Goal: Task Accomplishment & Management: Manage account settings

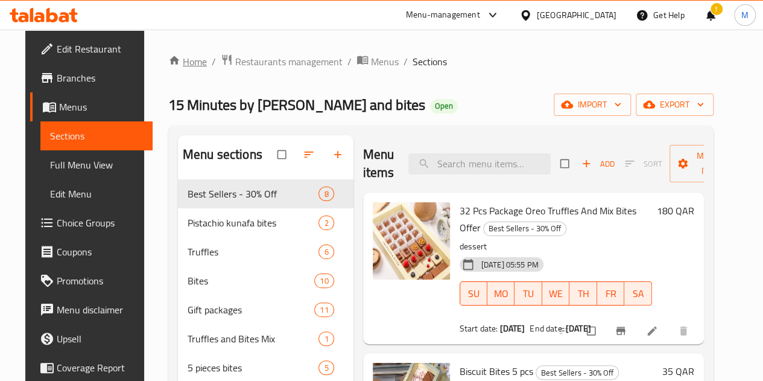
click at [180, 56] on link "Home" at bounding box center [187, 61] width 39 height 14
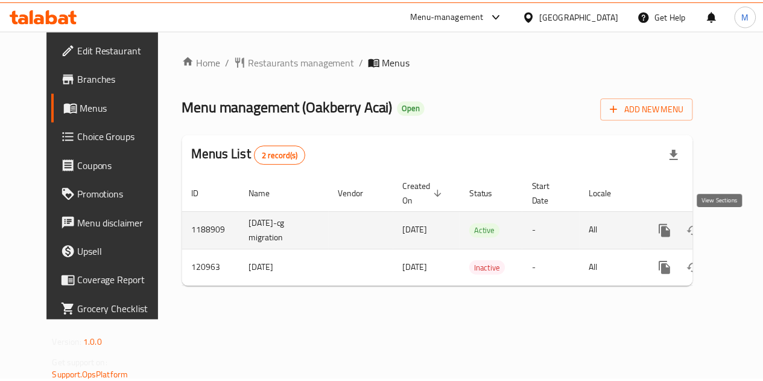
scroll to position [0, 4]
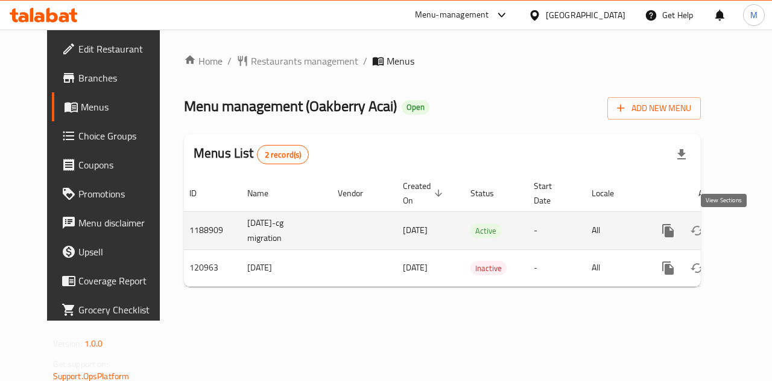
click at [748, 230] on icon "enhanced table" at bounding box center [755, 230] width 14 height 14
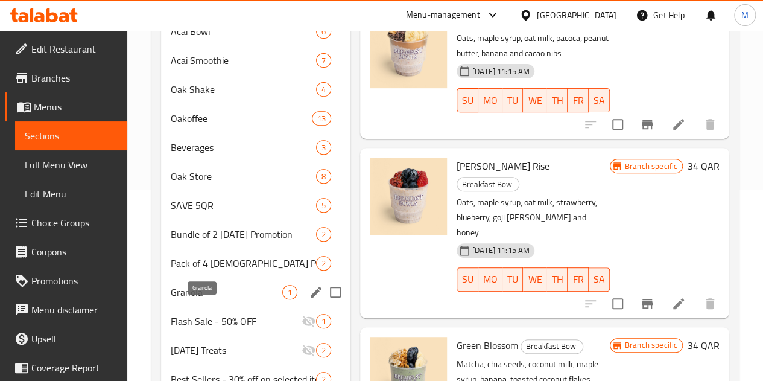
scroll to position [318, 0]
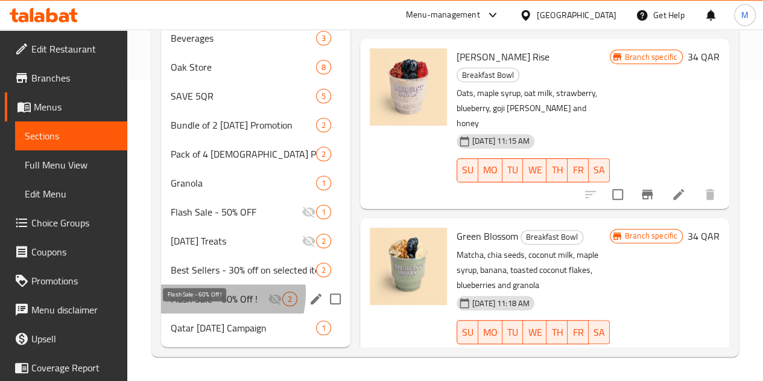
click at [205, 293] on span "Flash Sale - 60% Off !" at bounding box center [219, 298] width 97 height 14
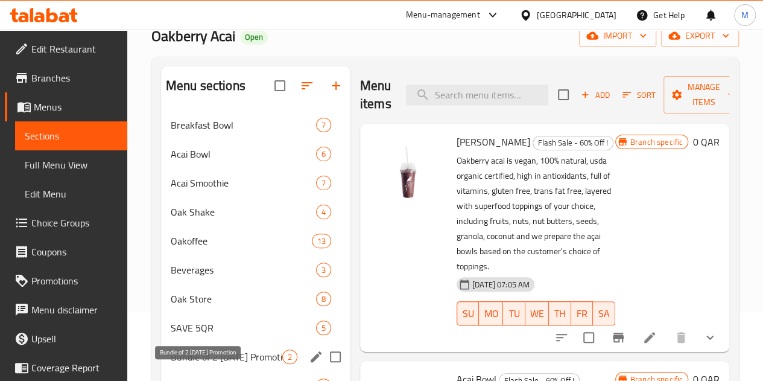
scroll to position [66, 0]
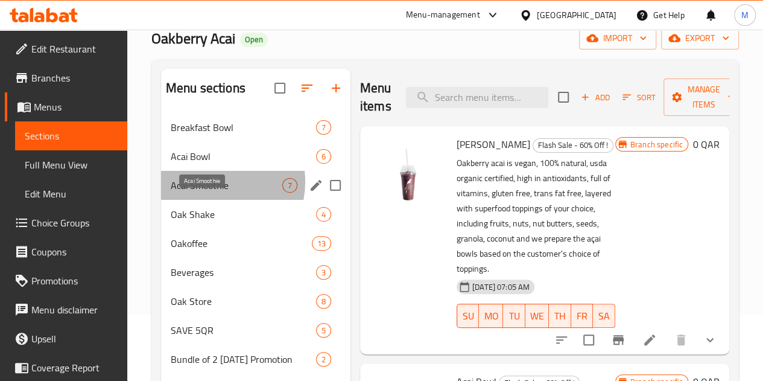
click at [212, 192] on span "Acai Smoothie" at bounding box center [227, 185] width 112 height 14
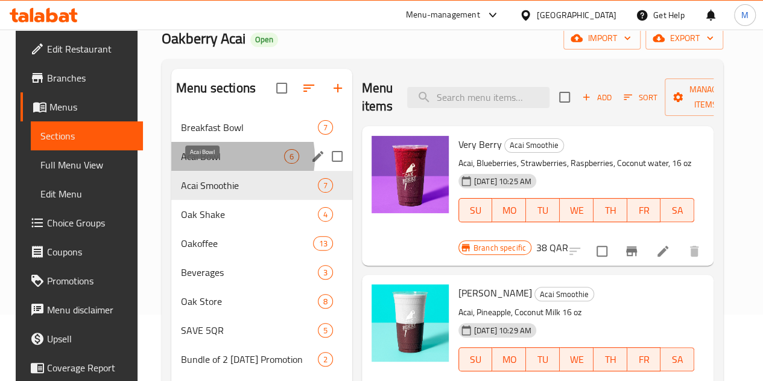
click at [216, 164] on span "Acai Bowl" at bounding box center [232, 156] width 103 height 14
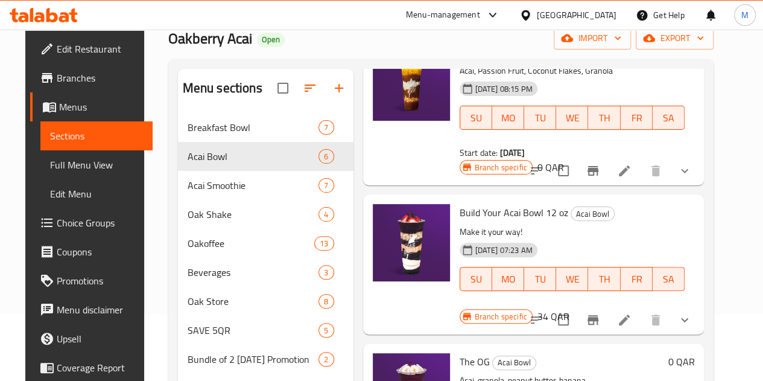
scroll to position [93, 0]
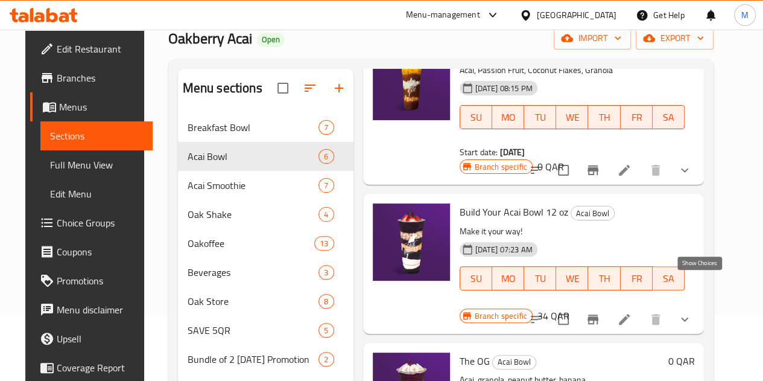
click at [692, 312] on icon "show more" at bounding box center [685, 319] width 14 height 14
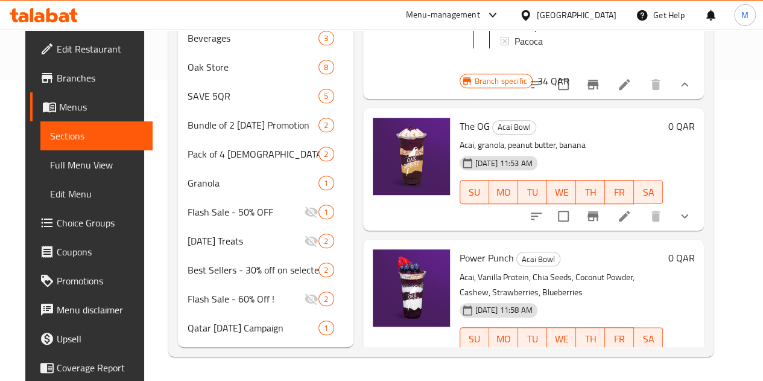
scroll to position [352, 0]
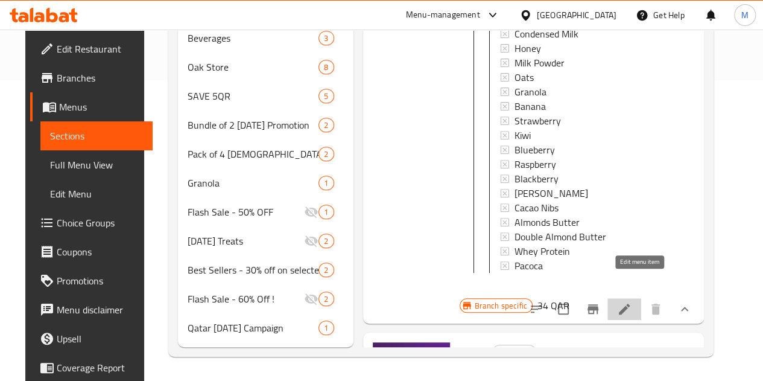
click at [630, 303] on icon at bounding box center [624, 308] width 11 height 11
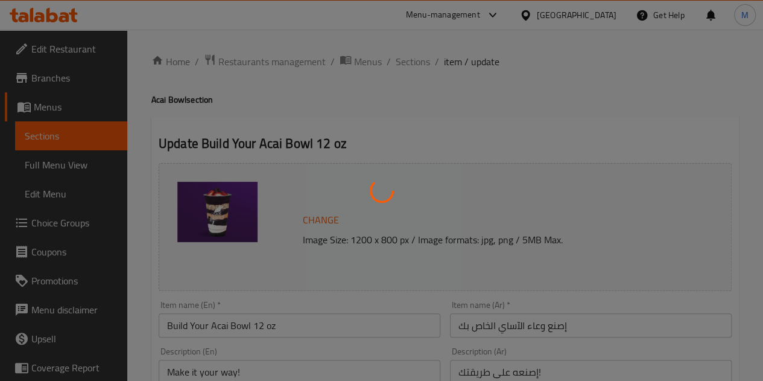
type input "اختيارك من الإضافات"
type input "1"
type input "25"
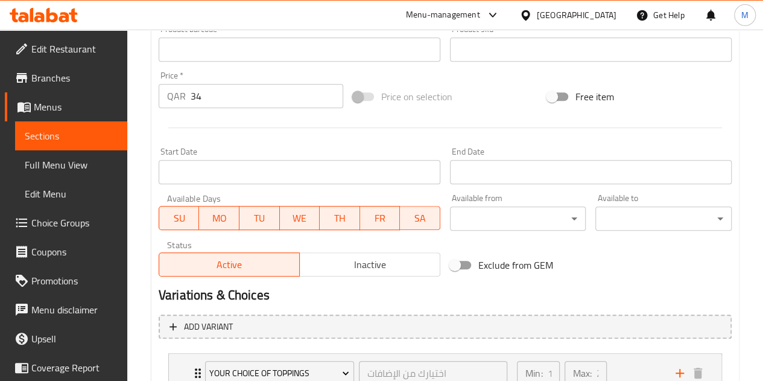
scroll to position [444, 0]
